Goal: Transaction & Acquisition: Purchase product/service

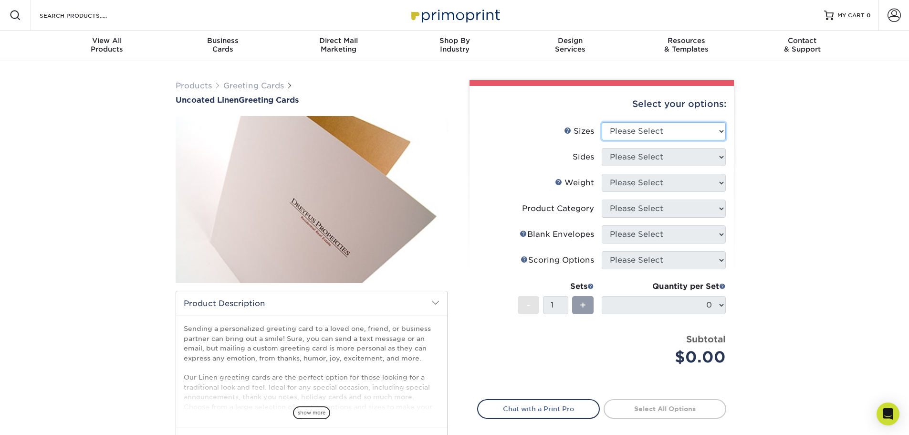
click at [720, 131] on select "Please Select 4.25" x 11" 5.5" x 8.5" 6" x 9" 6" x 12" 7" x 10"" at bounding box center [664, 131] width 124 height 18
select select "4.25x11.00"
click at [602, 122] on select "Please Select 4.25" x 11" 5.5" x 8.5" 6" x 9" 6" x 12" 7" x 10"" at bounding box center [664, 131] width 124 height 18
click at [722, 159] on select "Please Select Print Both Sides Print Front Only" at bounding box center [664, 157] width 124 height 18
select select "32d3c223-f82c-492b-b915-ba065a00862f"
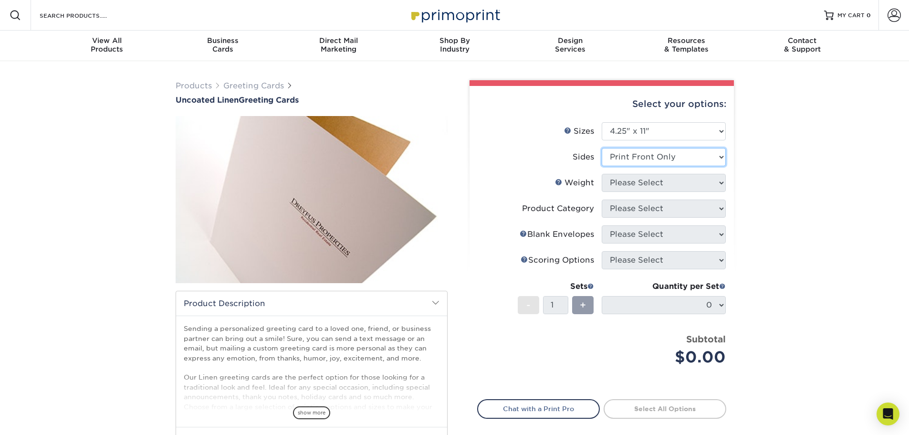
click at [602, 148] on select "Please Select Print Both Sides Print Front Only" at bounding box center [664, 157] width 124 height 18
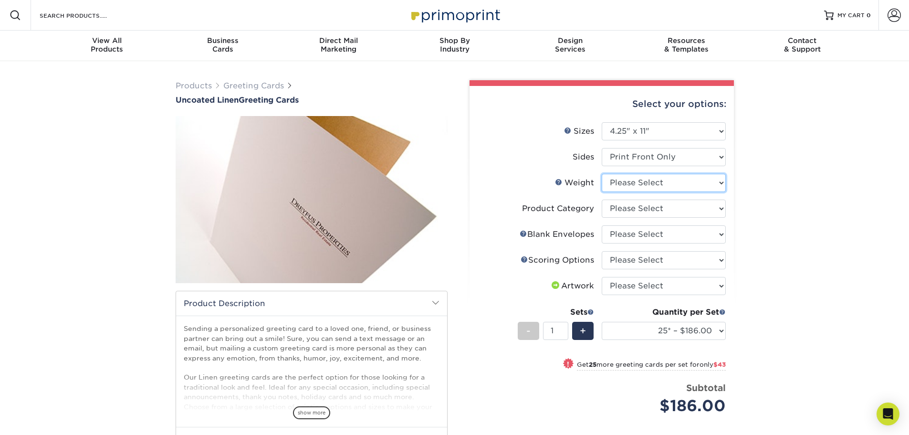
click at [720, 183] on select "Please Select 100LB" at bounding box center [664, 183] width 124 height 18
select select "100LB"
click at [602, 174] on select "Please Select 100LB" at bounding box center [664, 183] width 124 height 18
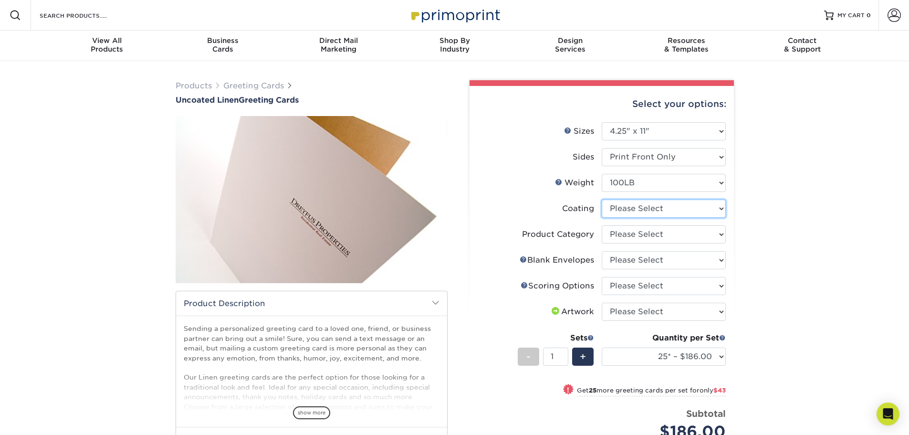
click at [721, 209] on select at bounding box center [664, 209] width 124 height 18
select select "3e7618de-abca-4bda-9f97-8b9129e913d8"
click at [602, 200] on select at bounding box center [664, 209] width 124 height 18
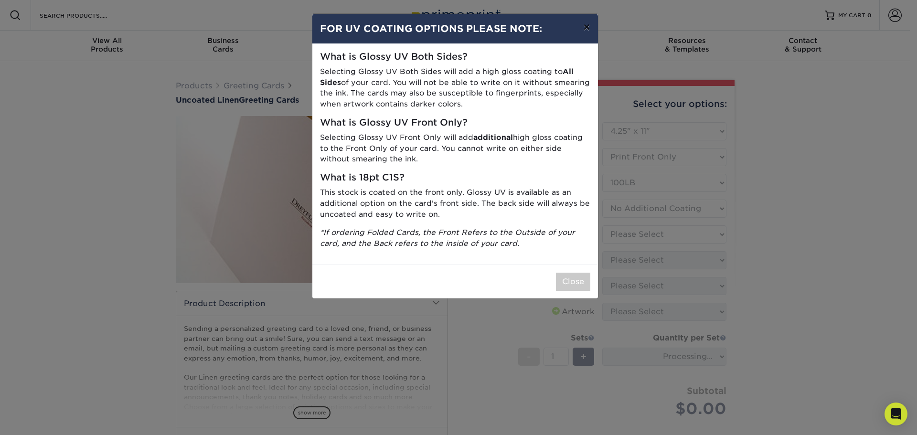
click at [584, 27] on button "×" at bounding box center [586, 27] width 22 height 27
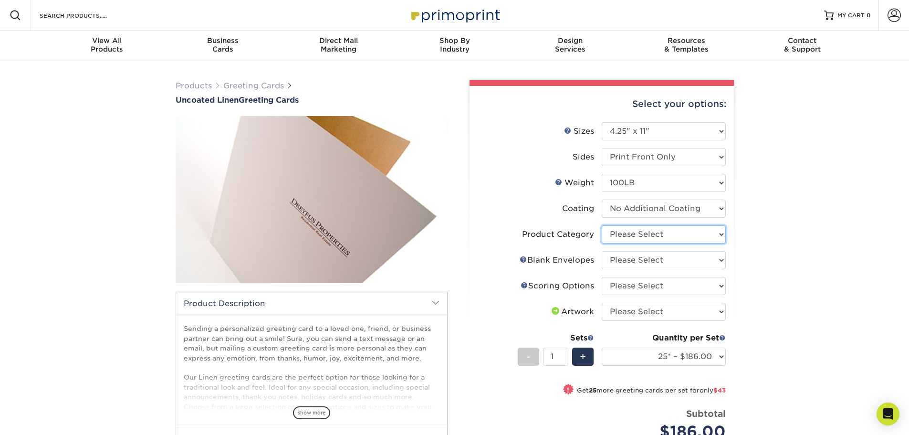
click at [719, 236] on select "Please Select Greeting Cards" at bounding box center [664, 234] width 124 height 18
select select "b7f8198f-f281-4438-a52e-cd7a5c5c0cfc"
click at [602, 225] on select "Please Select Greeting Cards" at bounding box center [664, 234] width 124 height 18
click at [718, 285] on select "Please Select Score in Half" at bounding box center [664, 286] width 124 height 18
click at [809, 305] on div "Products Greeting Cards Uncoated Linen Greeting Cards show more /" at bounding box center [454, 332] width 909 height 543
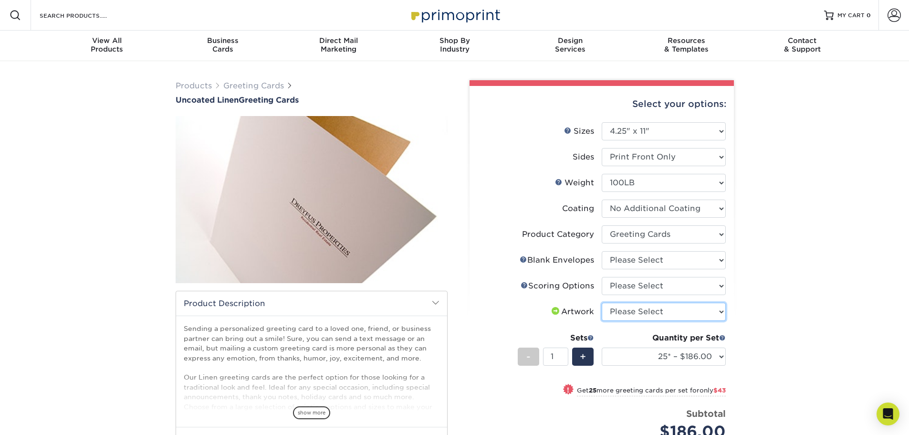
click at [724, 311] on select "Please Select I will upload files I need a design - $75" at bounding box center [664, 312] width 124 height 18
